Goal: Task Accomplishment & Management: Manage account settings

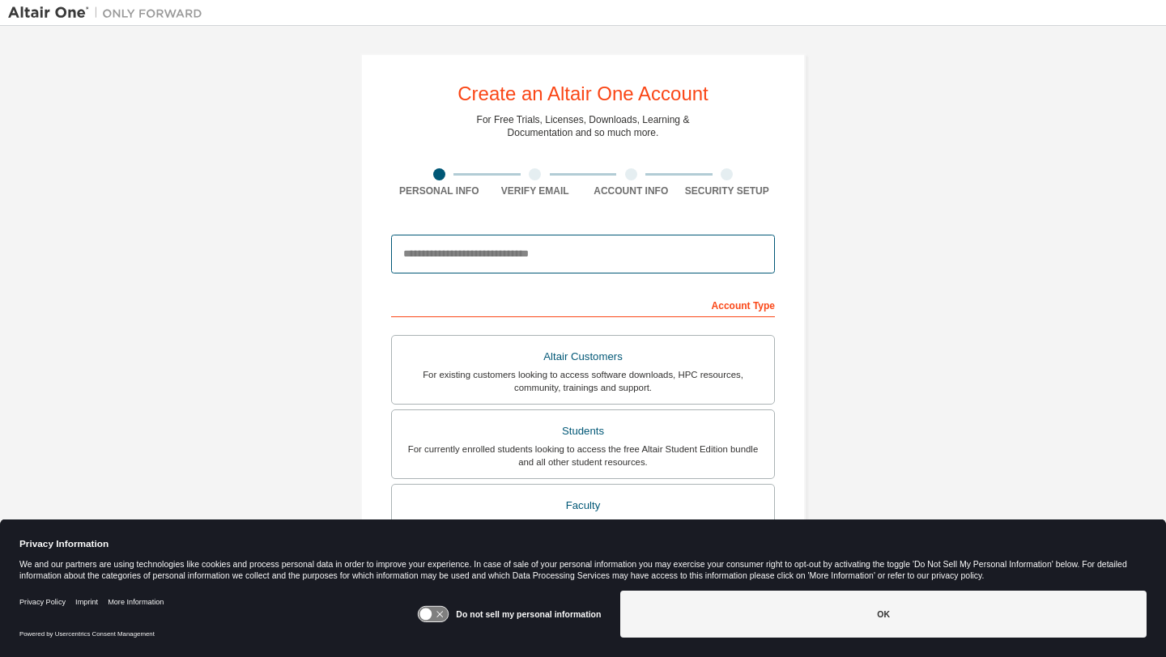
click at [551, 259] on input "email" at bounding box center [583, 254] width 384 height 39
type input "**********"
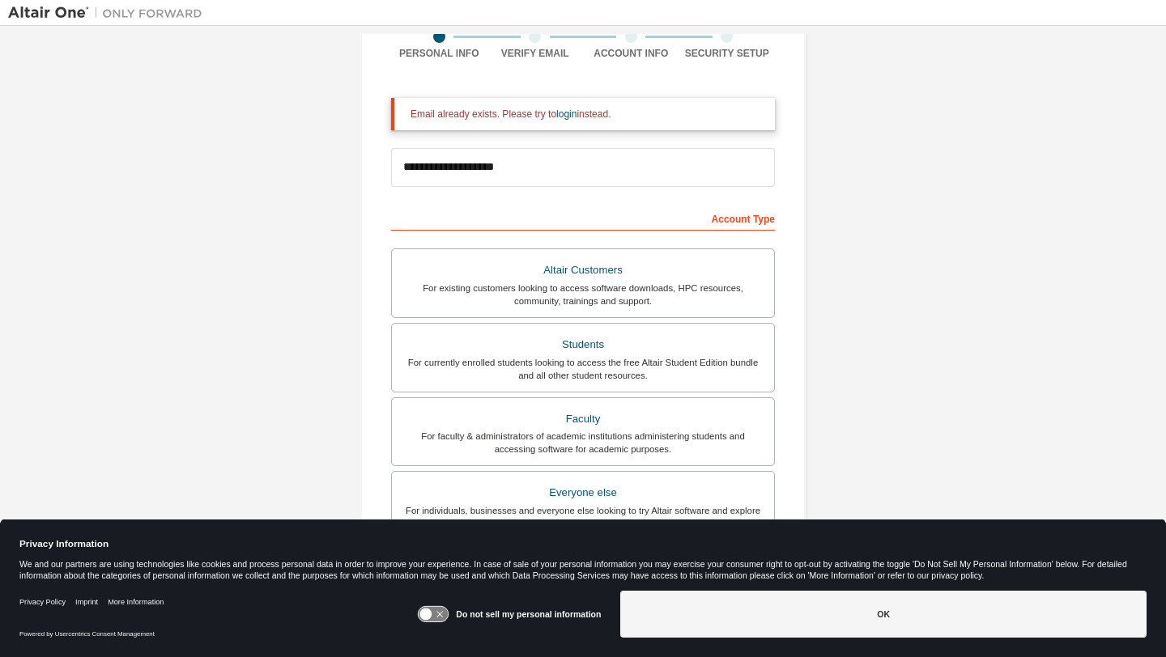
click at [562, 292] on div "For existing customers looking to access software downloads, HPC resources, com…" at bounding box center [583, 295] width 363 height 26
click at [573, 361] on div "For currently enrolled students looking to access the free Altair Student Editi…" at bounding box center [583, 369] width 363 height 26
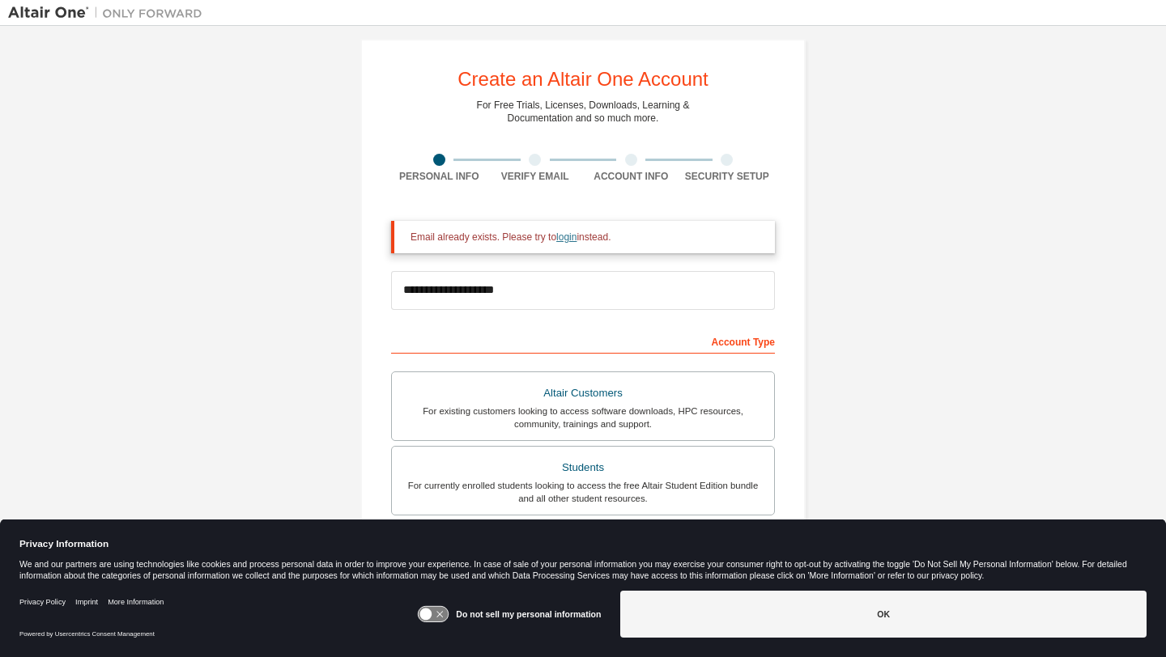
scroll to position [6, 0]
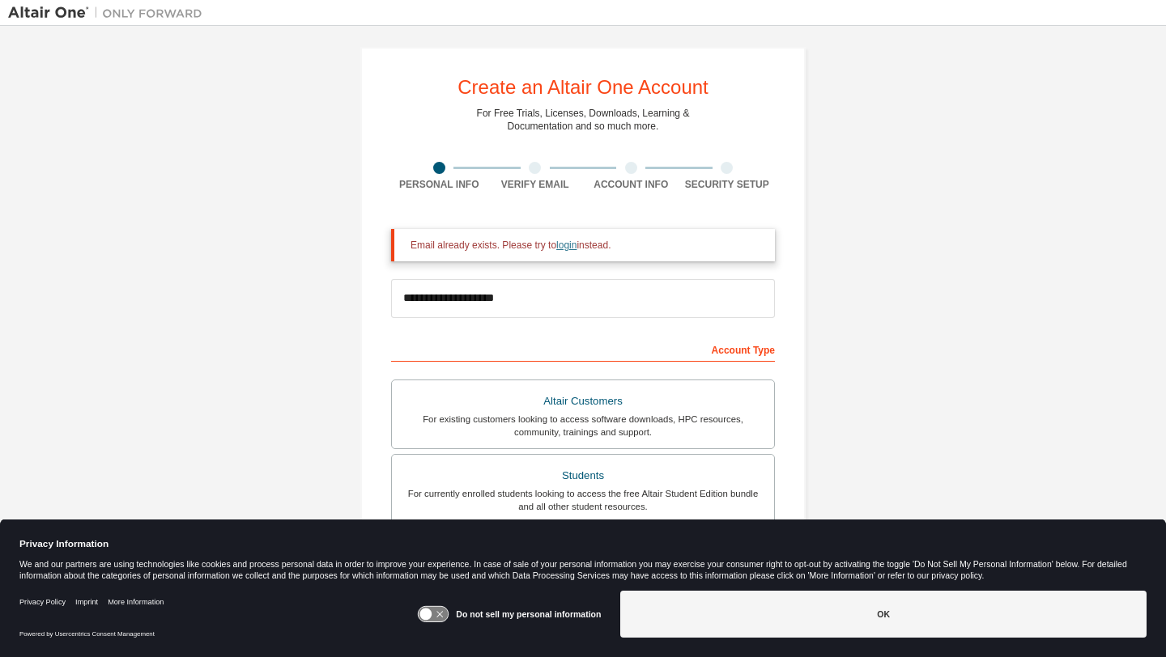
click at [574, 245] on link "login" at bounding box center [566, 245] width 20 height 11
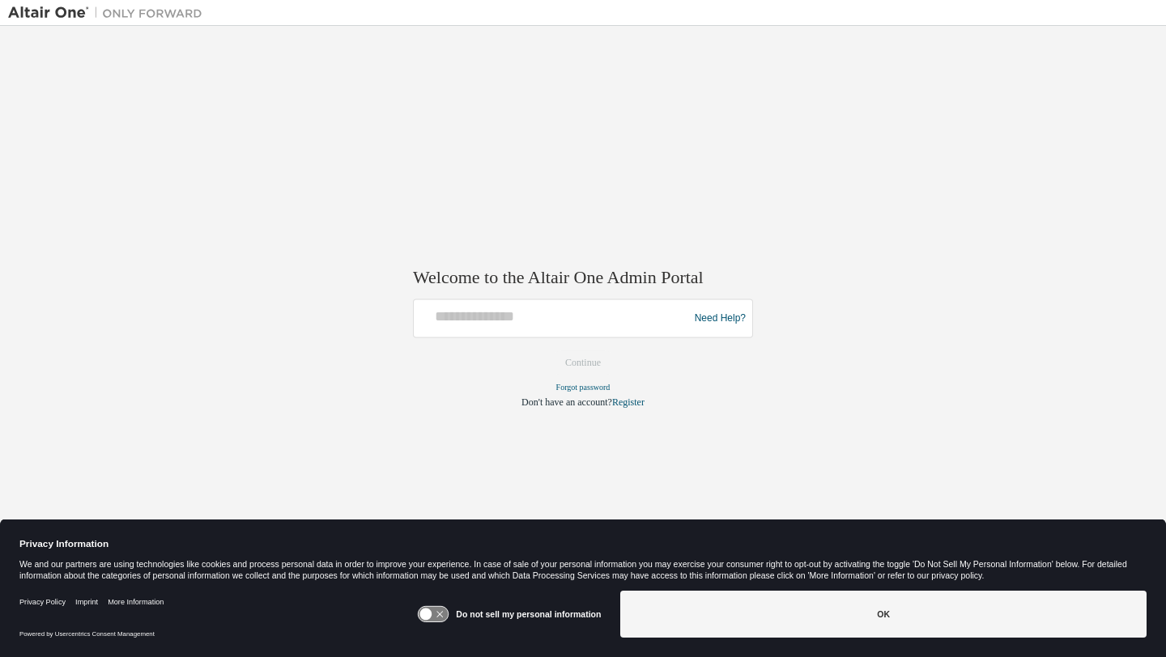
click at [797, 589] on div "Do not sell my personal information OK" at bounding box center [781, 616] width 729 height 63
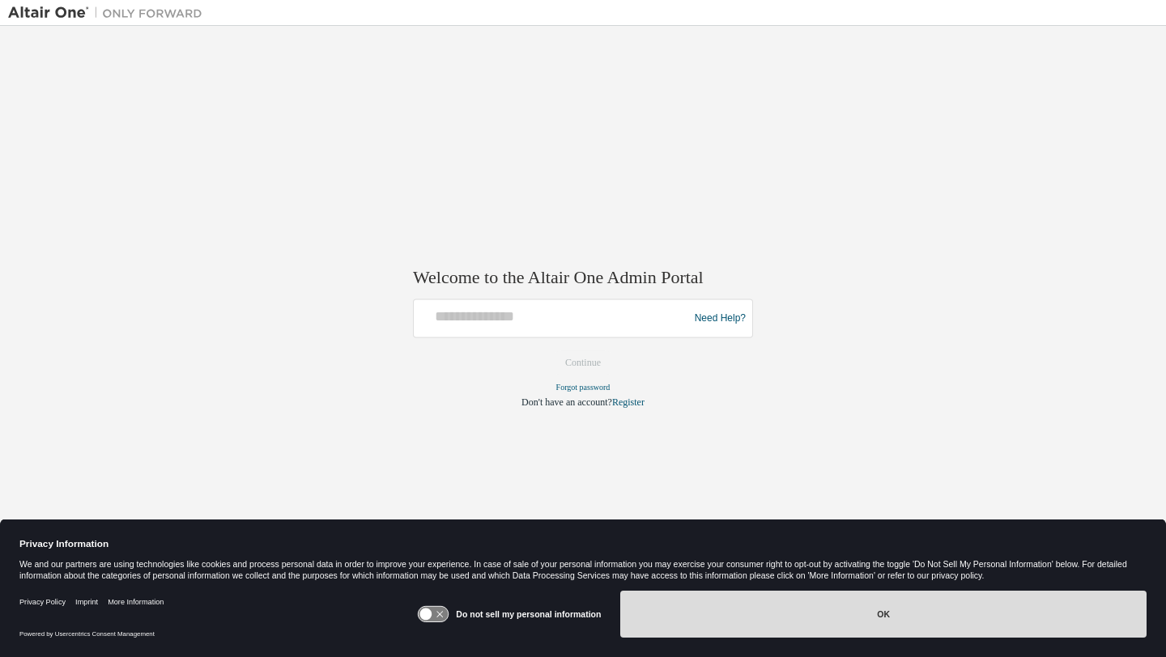
click at [806, 631] on button "OK" at bounding box center [883, 614] width 526 height 47
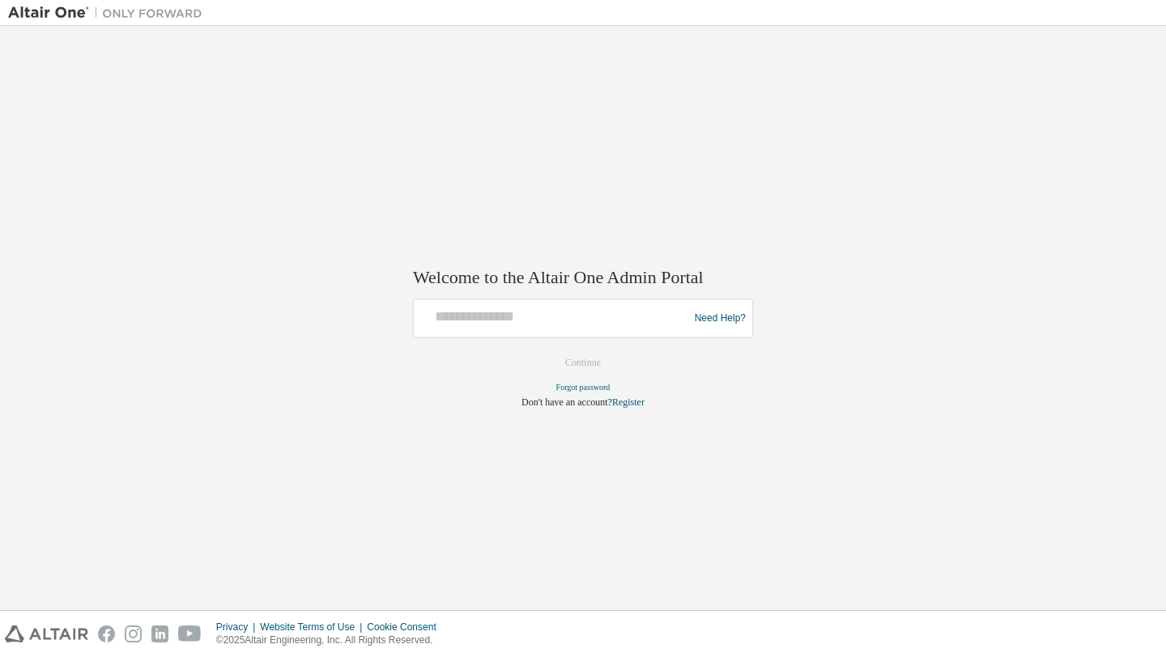
click at [592, 335] on div "Need Help?" at bounding box center [583, 319] width 340 height 39
click at [590, 329] on div at bounding box center [553, 319] width 266 height 31
click at [538, 306] on input "text" at bounding box center [553, 315] width 266 height 23
click at [538, 311] on input "text" at bounding box center [553, 315] width 266 height 23
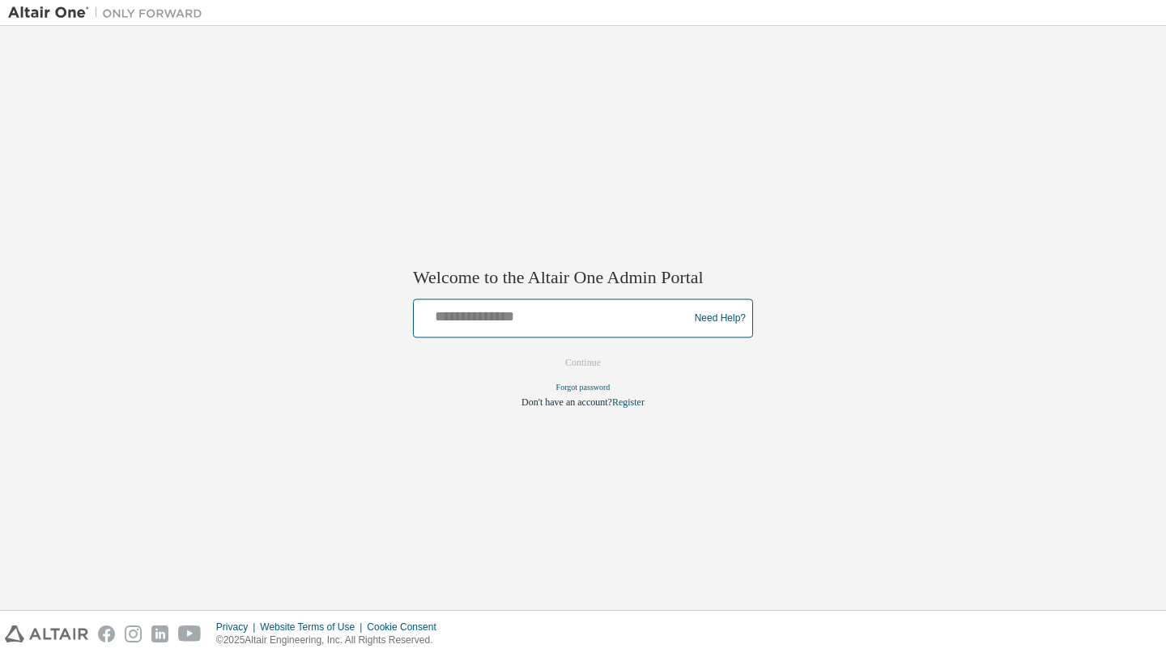
type input "**********"
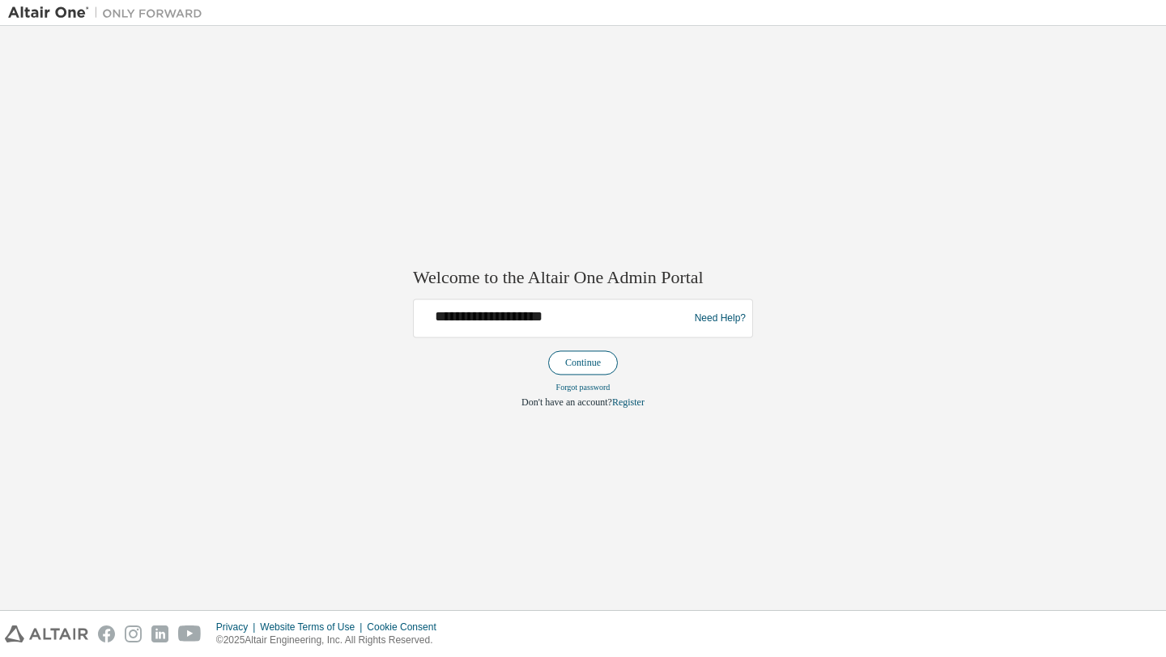
click at [567, 351] on button "Continue" at bounding box center [583, 363] width 70 height 24
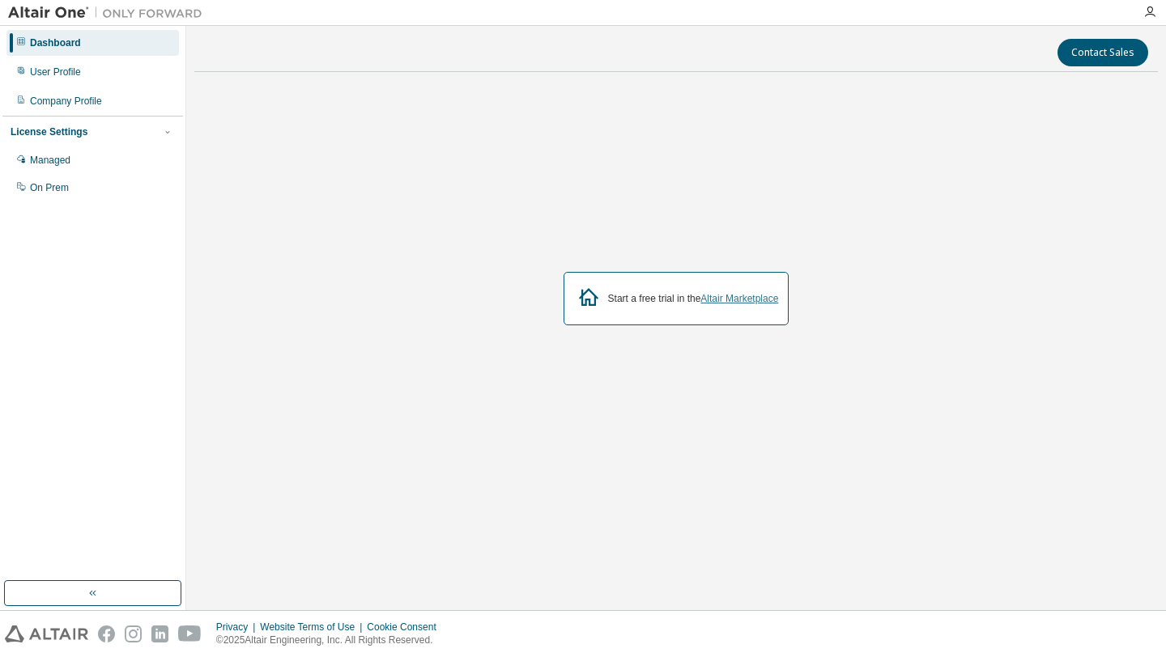
click at [741, 298] on link "Altair Marketplace" at bounding box center [739, 298] width 78 height 11
